Goal: Task Accomplishment & Management: Complete application form

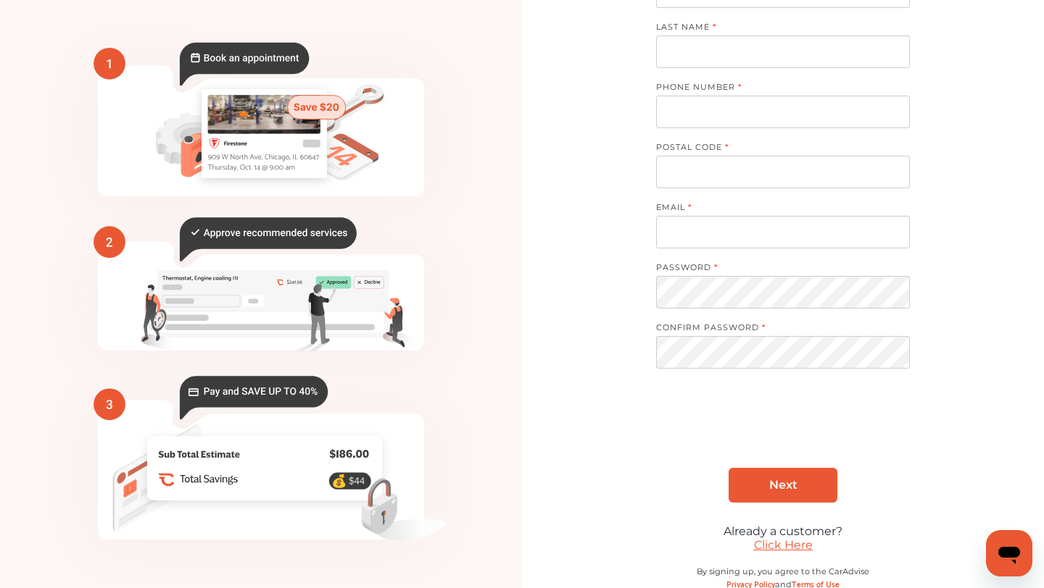
scroll to position [130, 0]
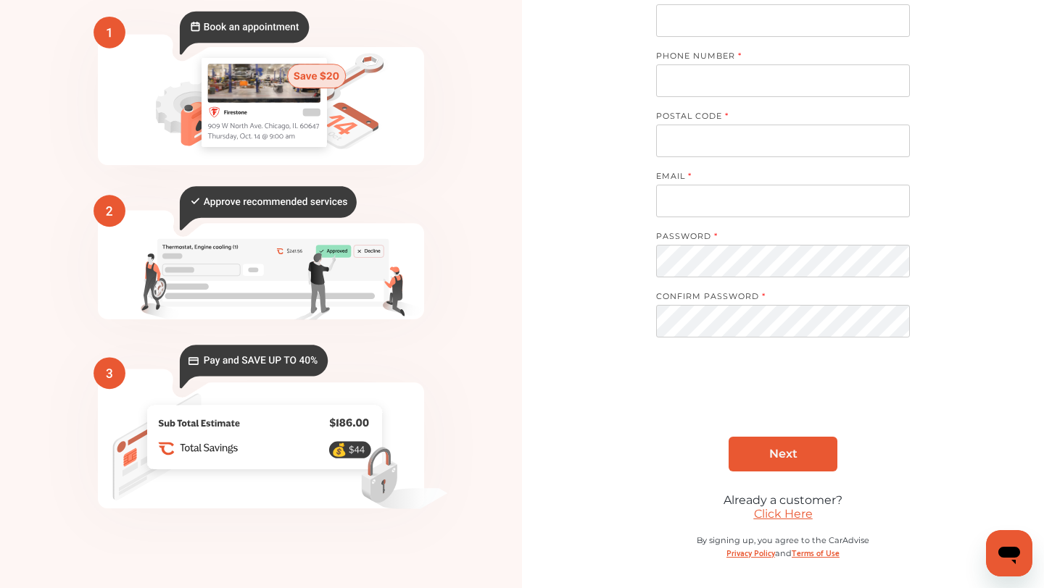
click at [251, 22] on icon at bounding box center [244, 33] width 129 height 43
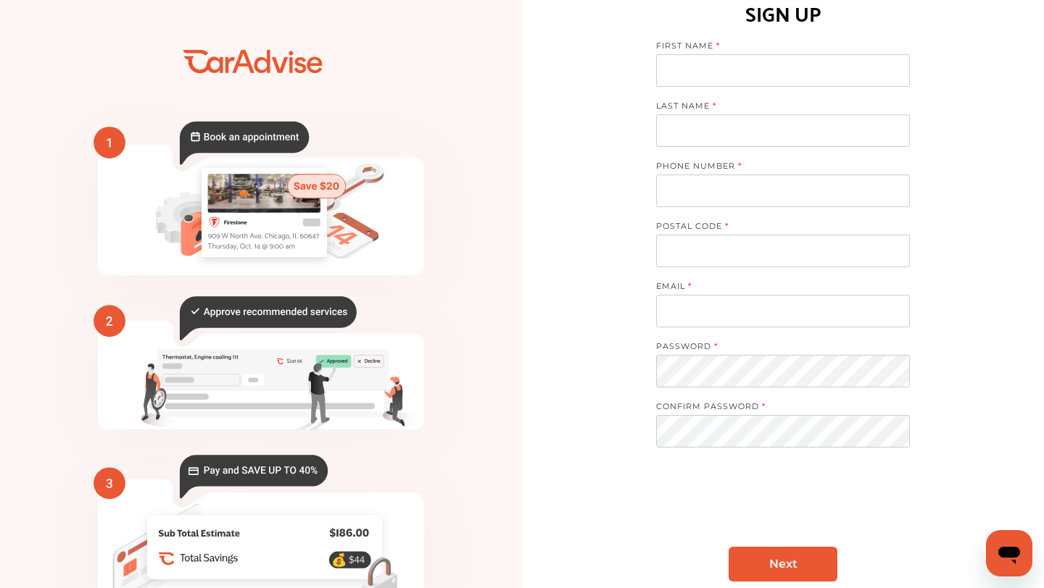
scroll to position [0, 0]
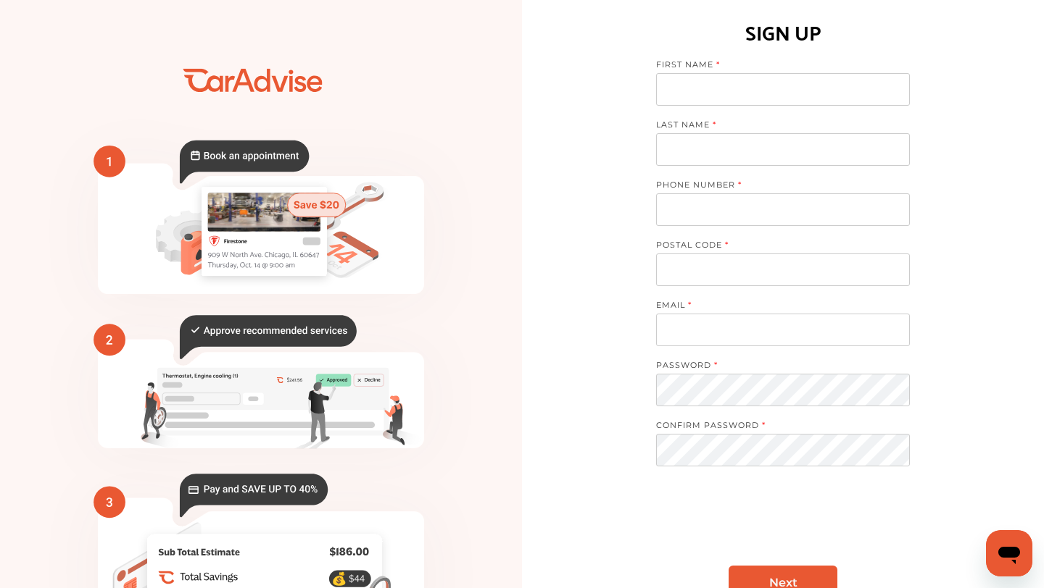
click at [259, 83] on icon "💰" at bounding box center [261, 357] width 522 height 652
click at [236, 79] on icon "💰" at bounding box center [261, 357] width 522 height 652
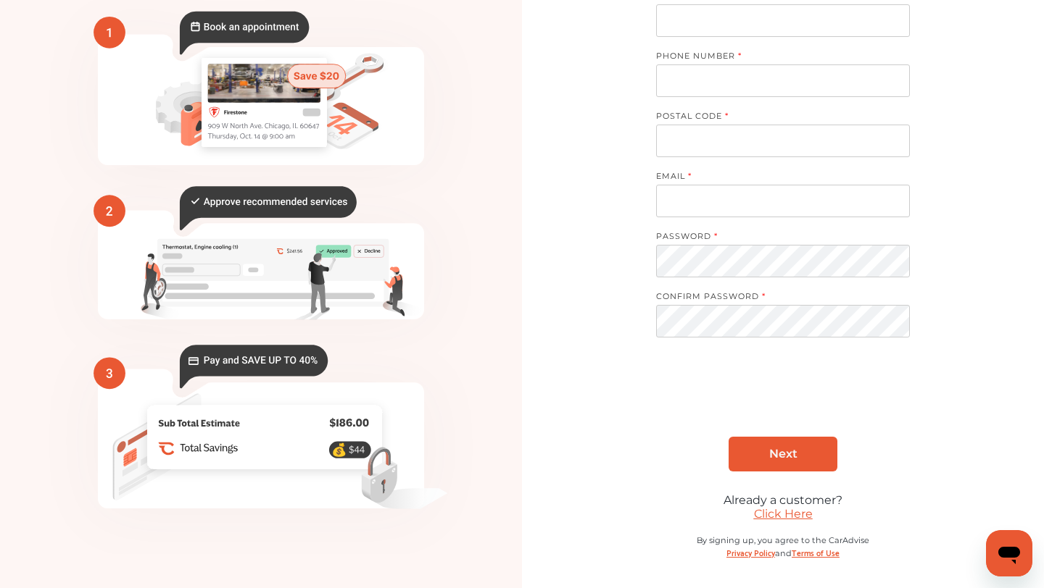
click at [345, 325] on icon "💰" at bounding box center [261, 228] width 522 height 652
click at [791, 515] on link "Click Here" at bounding box center [783, 514] width 59 height 14
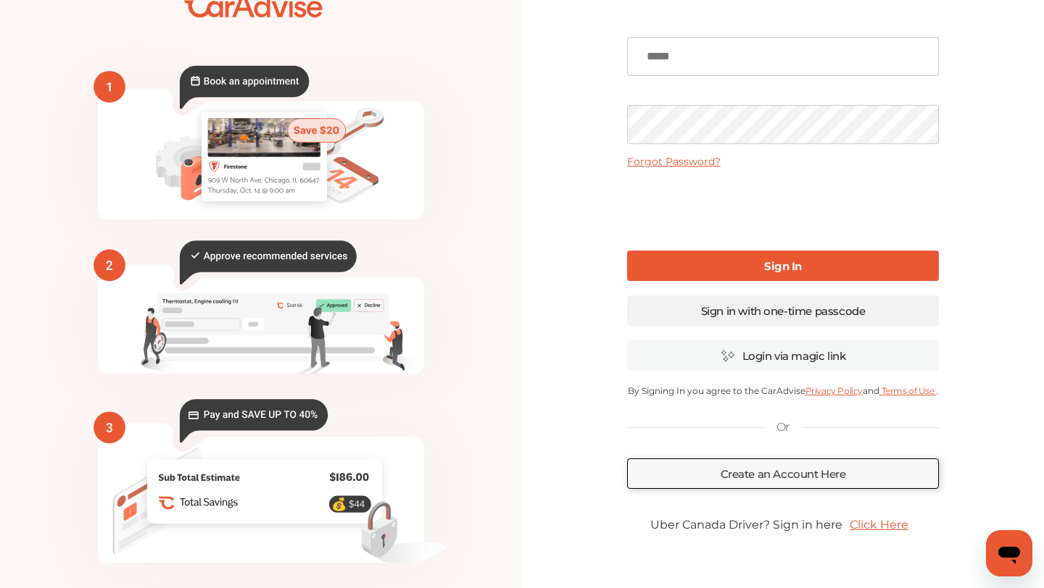
scroll to position [67, 0]
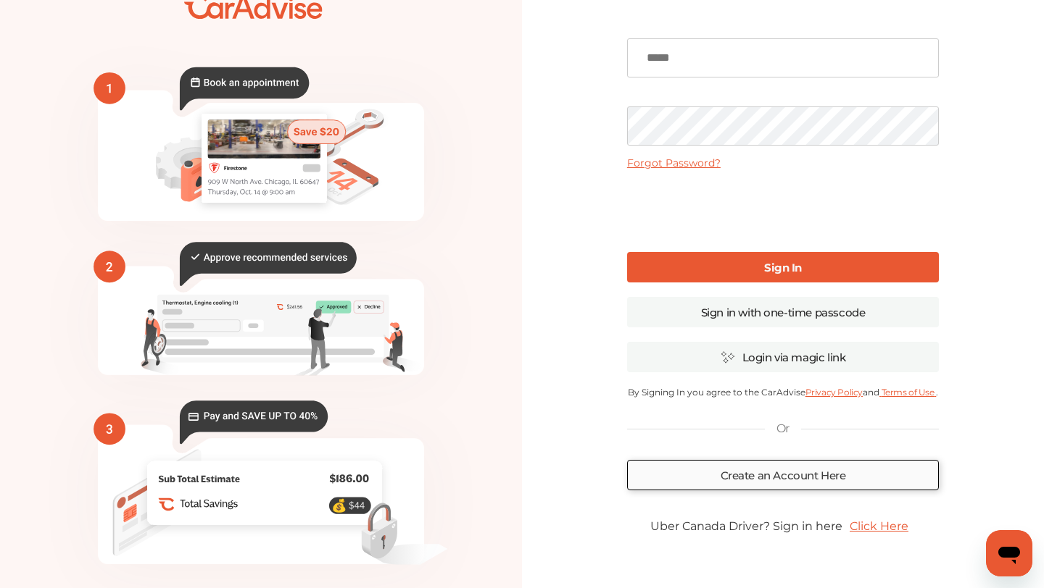
click at [840, 483] on link "Create an Account Here" at bounding box center [783, 475] width 312 height 30
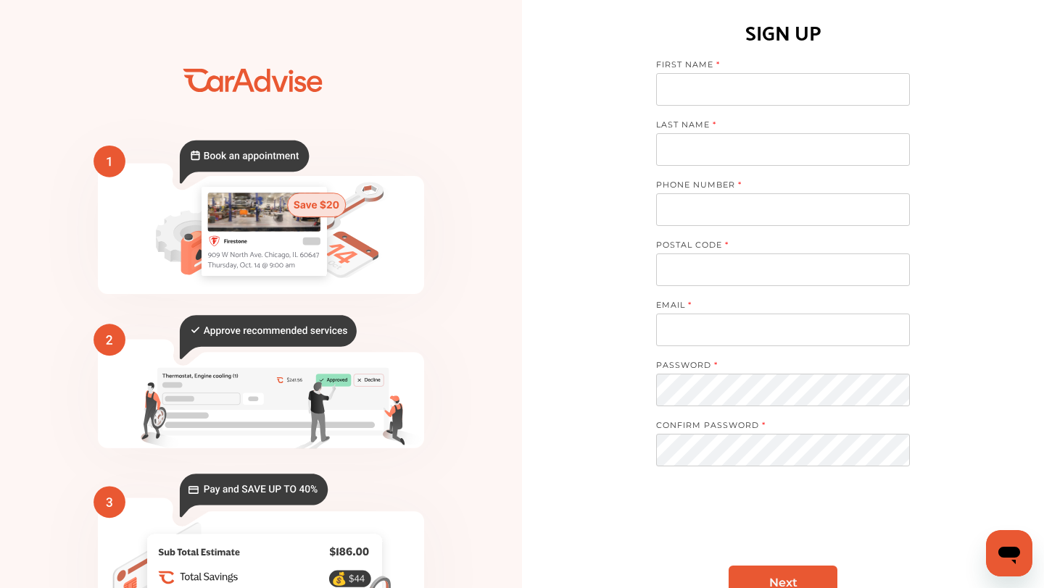
click at [273, 82] on icon "💰" at bounding box center [261, 357] width 522 height 652
